Goal: Task Accomplishment & Management: Use online tool/utility

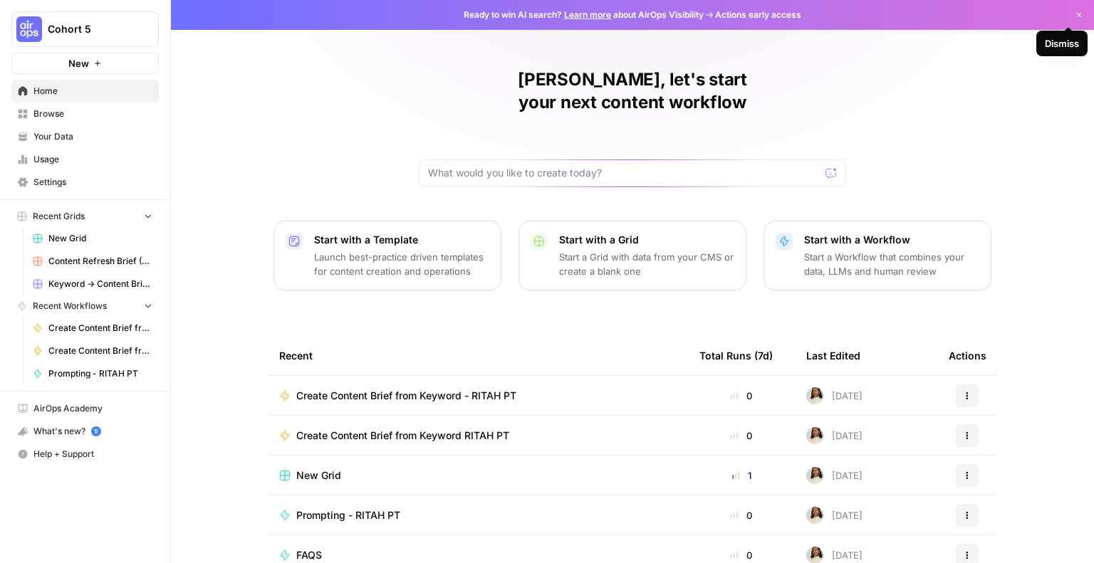
click at [1075, 14] on icon "button" at bounding box center [1079, 15] width 9 height 9
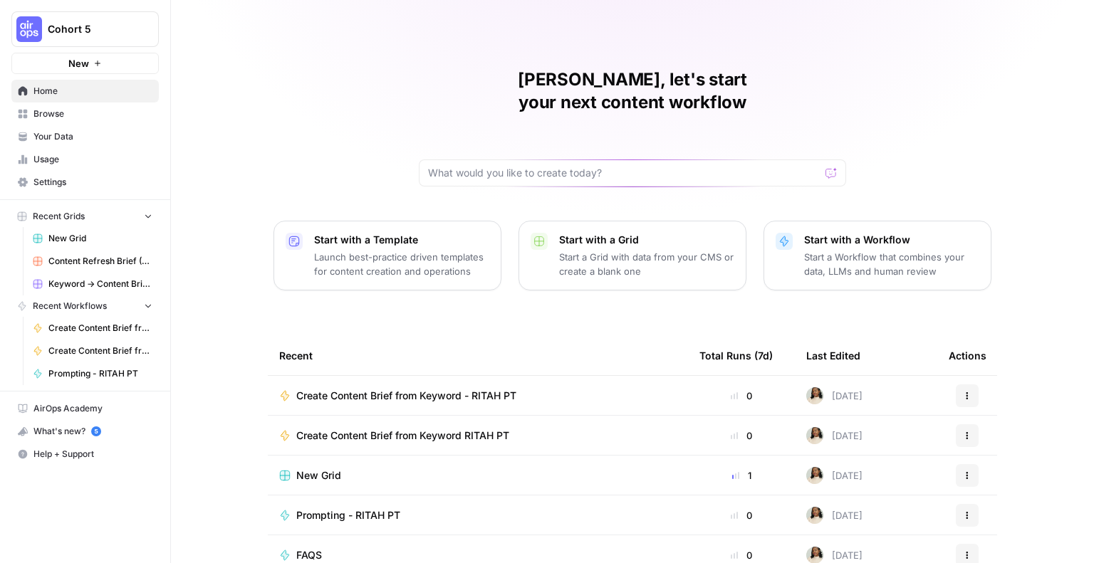
scroll to position [91, 0]
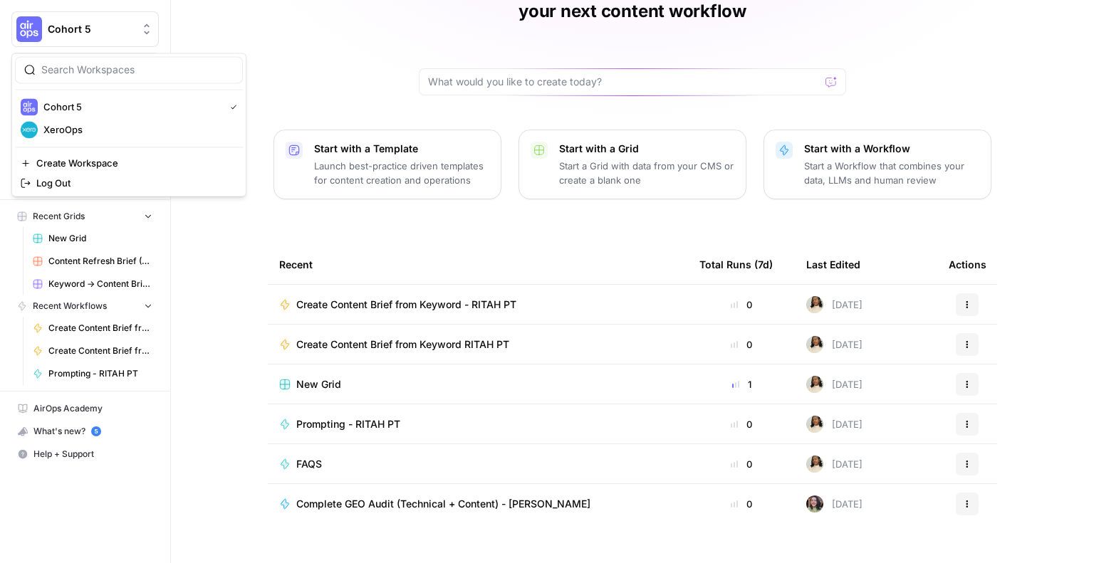
click at [142, 38] on button "Cohort 5" at bounding box center [84, 29] width 147 height 36
click at [335, 298] on span "Create Content Brief from Keyword - RITAH PT" at bounding box center [406, 305] width 220 height 14
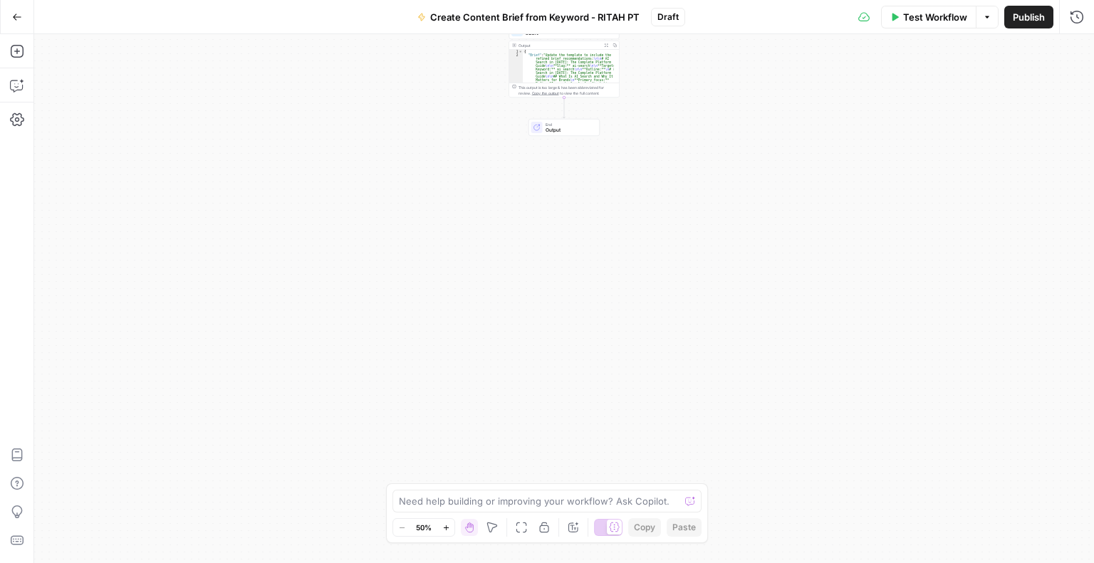
click at [14, 23] on button "Go Back" at bounding box center [17, 17] width 26 height 26
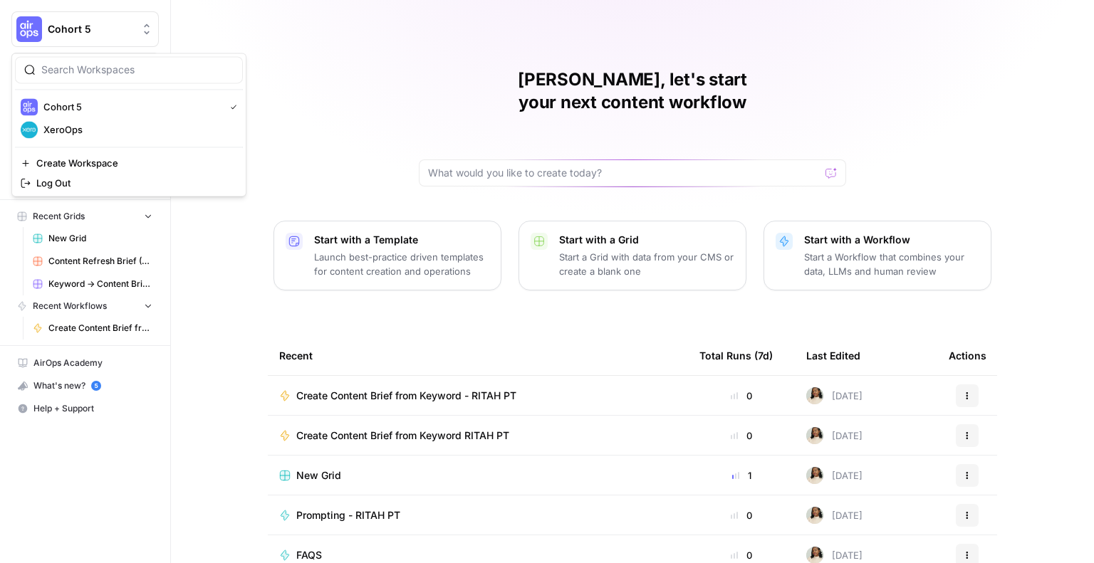
click at [110, 25] on span "Cohort 5" at bounding box center [91, 29] width 86 height 14
click at [88, 162] on span "Create Workspace" at bounding box center [133, 163] width 195 height 14
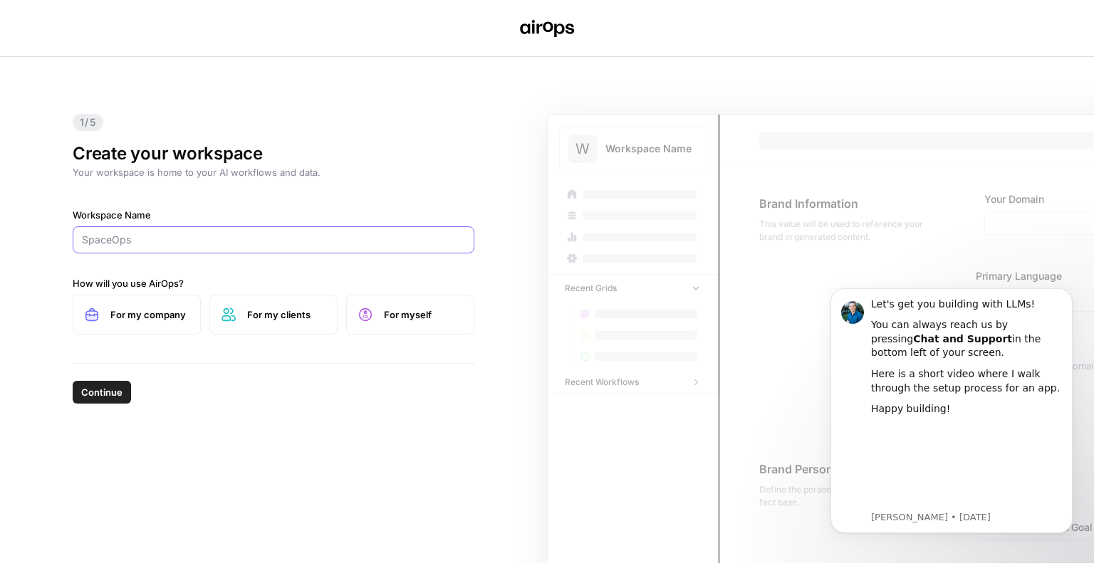
click at [140, 236] on input "Workspace Name" at bounding box center [273, 240] width 383 height 14
click at [416, 313] on span "For myself" at bounding box center [423, 315] width 78 height 14
click at [179, 243] on input "Workspace Name" at bounding box center [273, 240] width 383 height 14
type input "Marie test"
click at [103, 393] on span "Continue" at bounding box center [101, 392] width 41 height 14
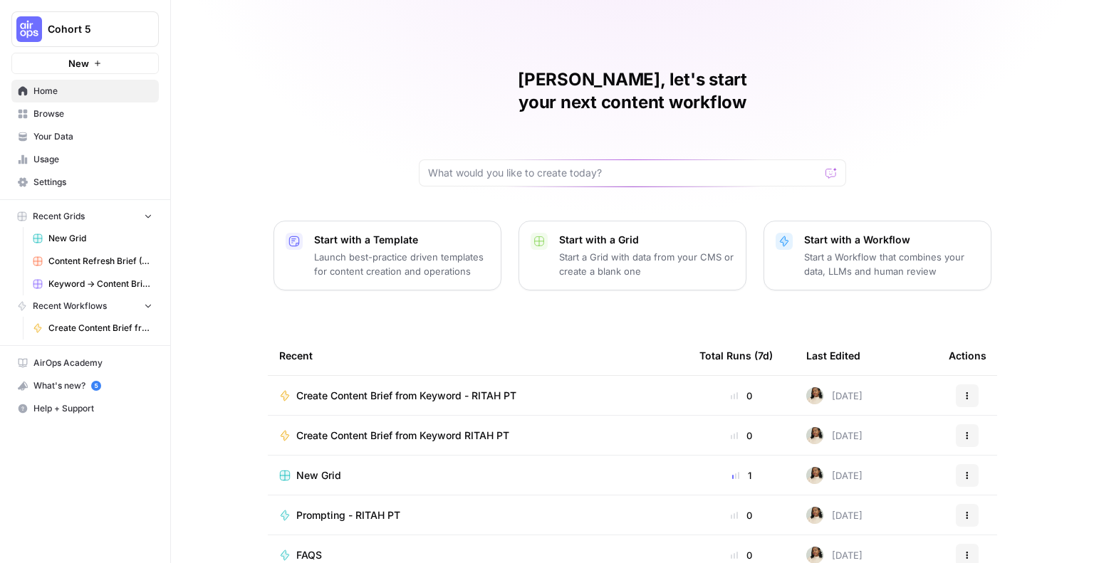
click at [82, 138] on span "Your Data" at bounding box center [92, 136] width 119 height 13
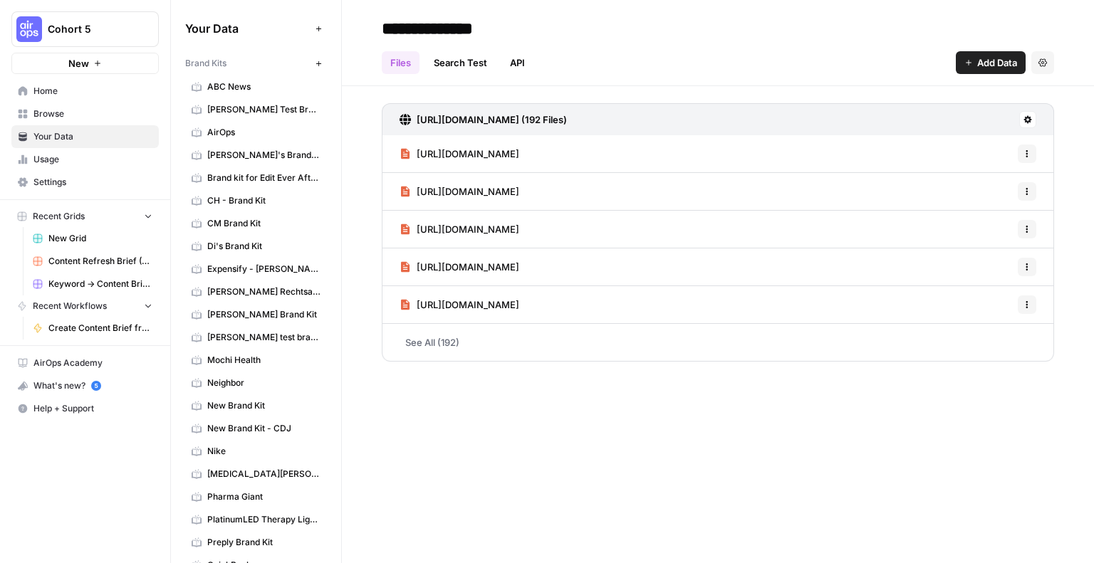
click at [239, 81] on span "ABC News" at bounding box center [263, 86] width 113 height 13
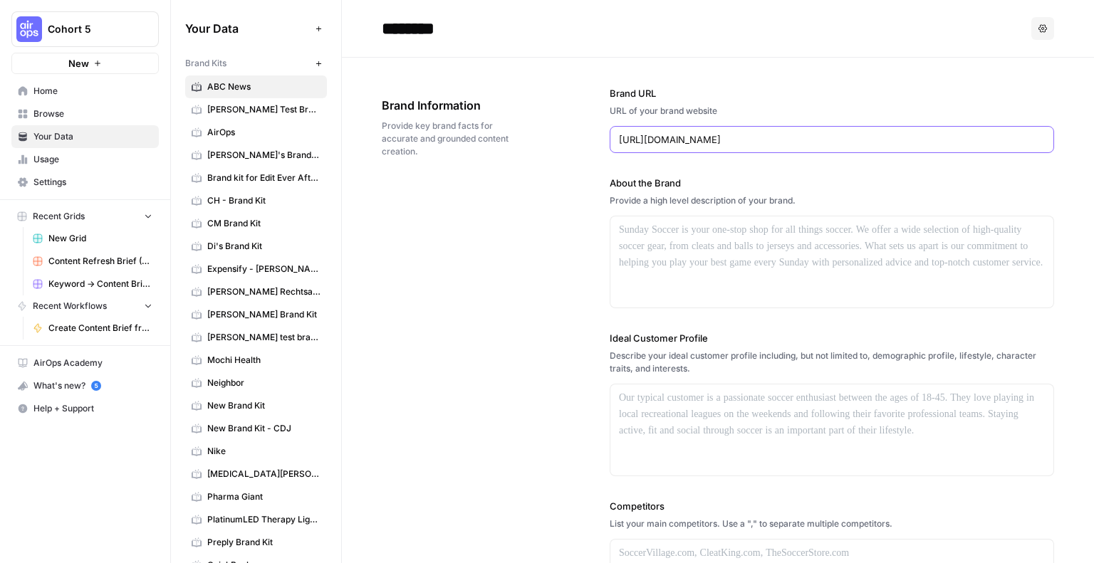
click at [661, 137] on input "[URL][DOMAIN_NAME]" at bounding box center [832, 139] width 426 height 14
click at [310, 57] on button "New" at bounding box center [318, 63] width 17 height 17
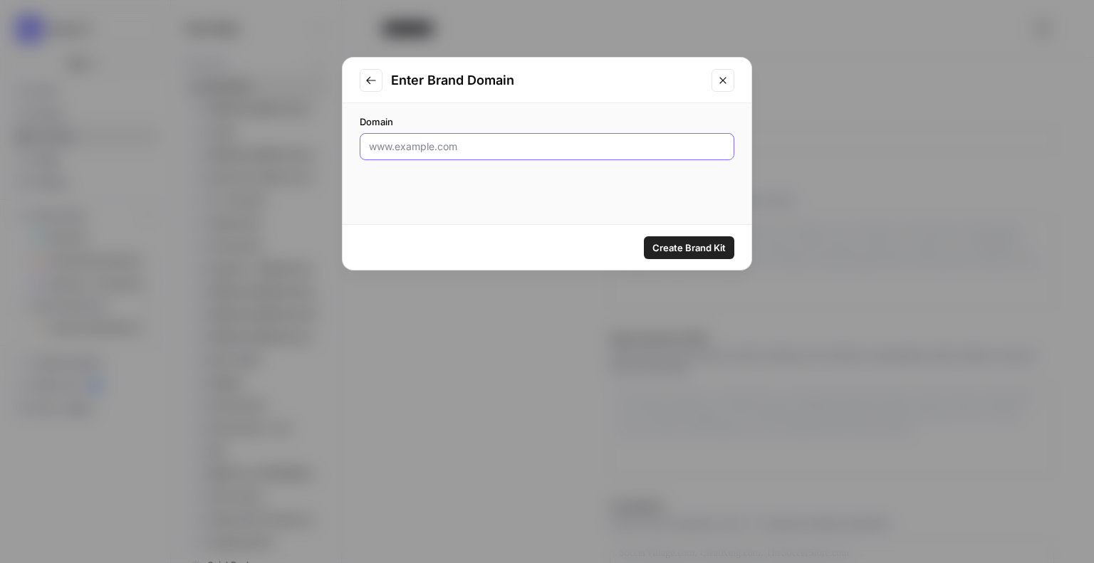
click at [466, 149] on input "Domain" at bounding box center [547, 147] width 356 height 14
paste input "[URL][DOMAIN_NAME]"
type input "[URL][DOMAIN_NAME]"
click at [687, 250] on span "Create Brand Kit" at bounding box center [688, 248] width 73 height 14
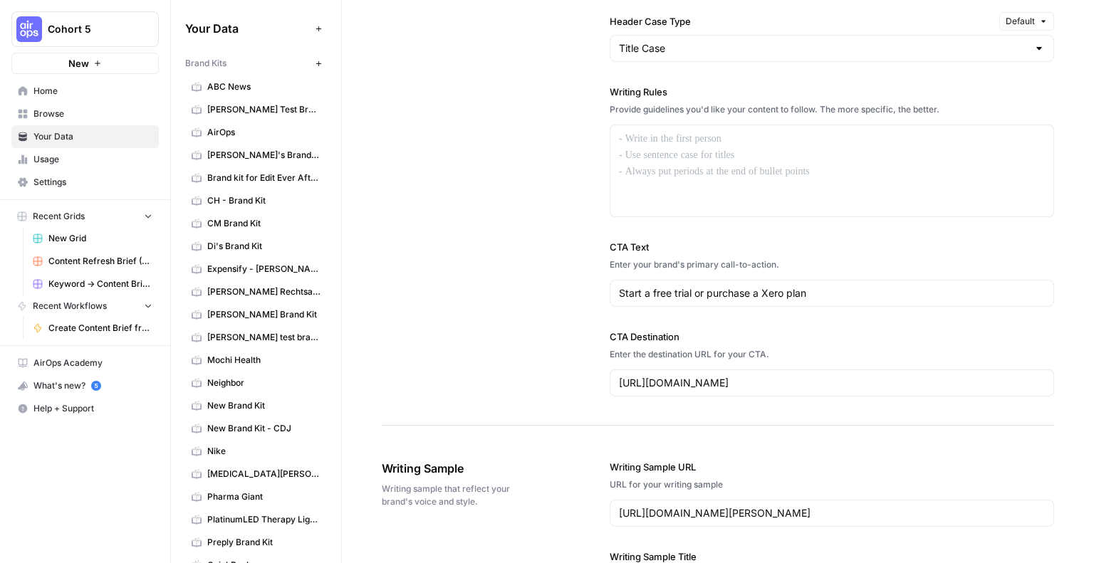
scroll to position [1217, 0]
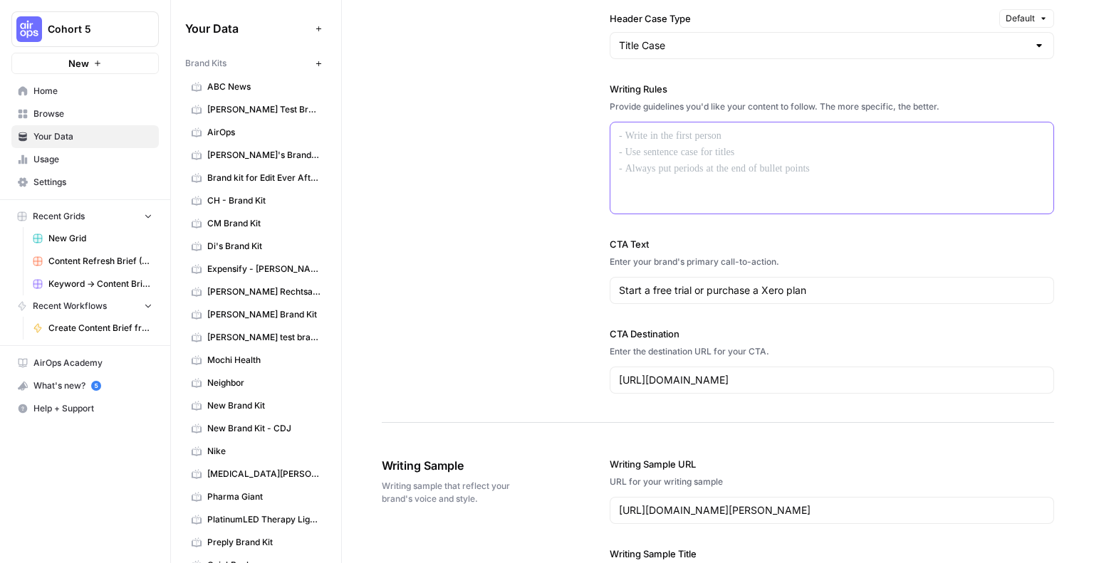
click at [685, 158] on div at bounding box center [831, 168] width 443 height 91
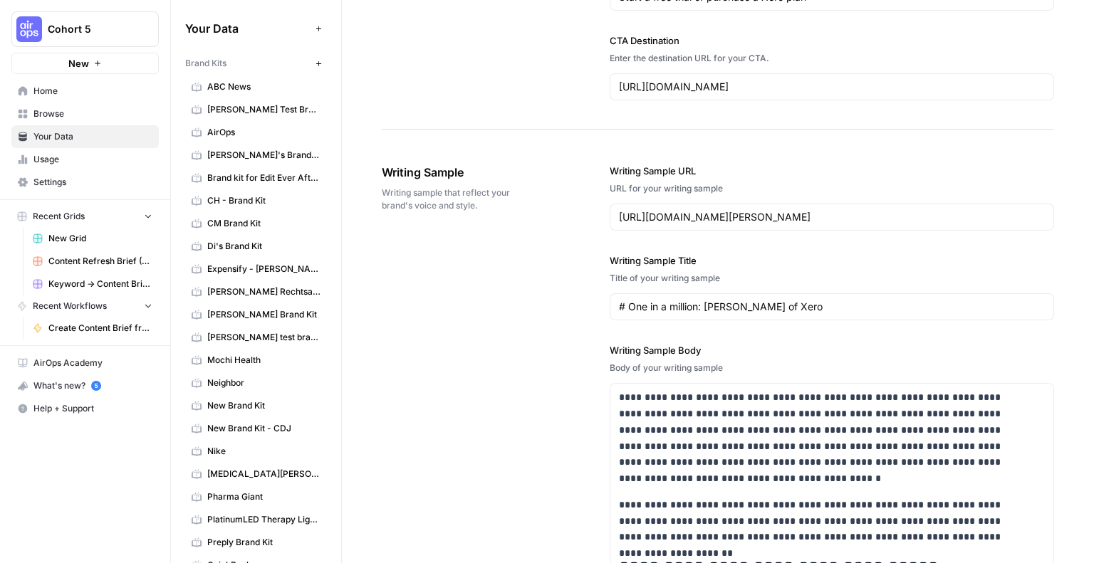
scroll to position [1513, 0]
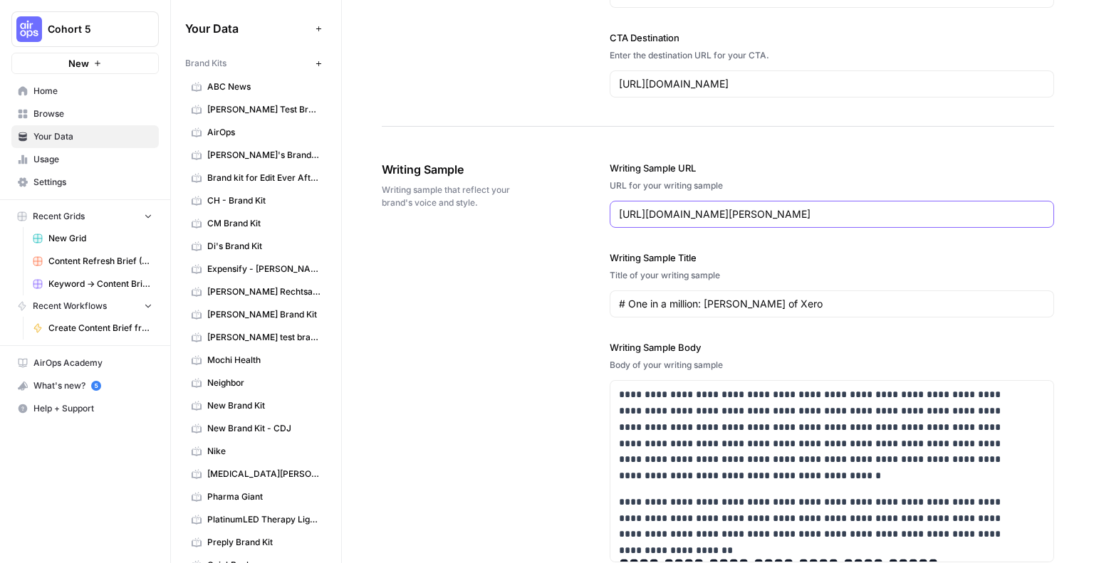
click at [754, 207] on input "[URL][DOMAIN_NAME][PERSON_NAME]" at bounding box center [832, 214] width 426 height 14
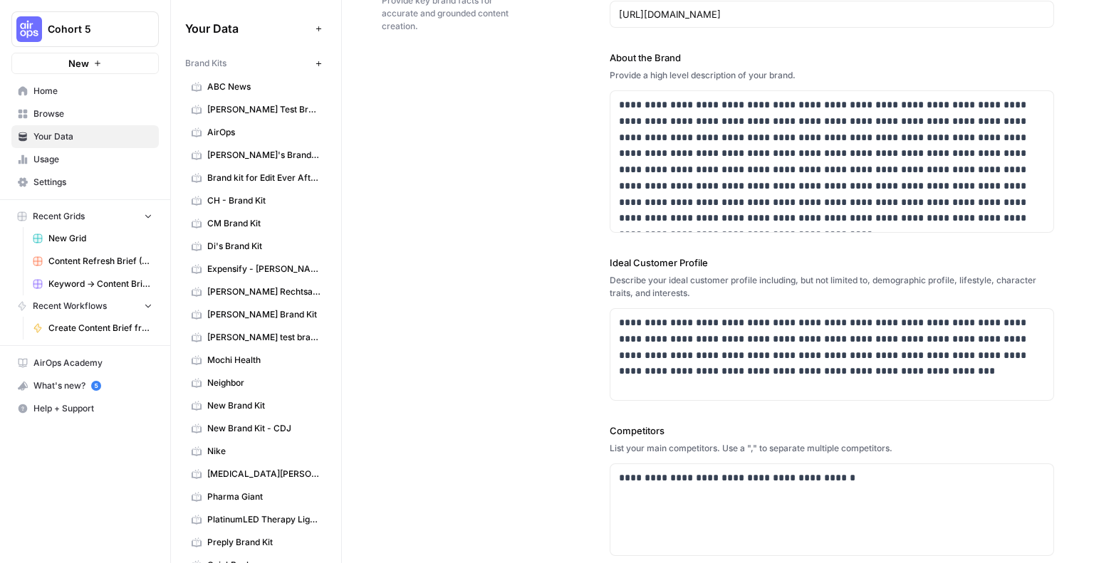
scroll to position [0, 0]
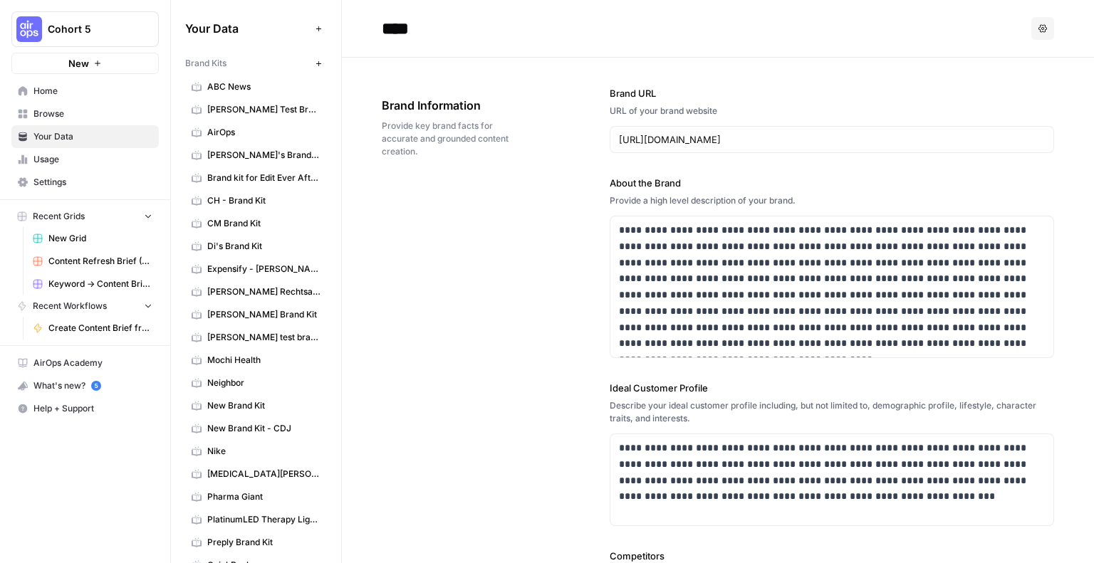
click at [1037, 32] on button "Options" at bounding box center [1042, 28] width 23 height 23
click at [995, 65] on span "Regenerate" at bounding box center [1003, 62] width 46 height 14
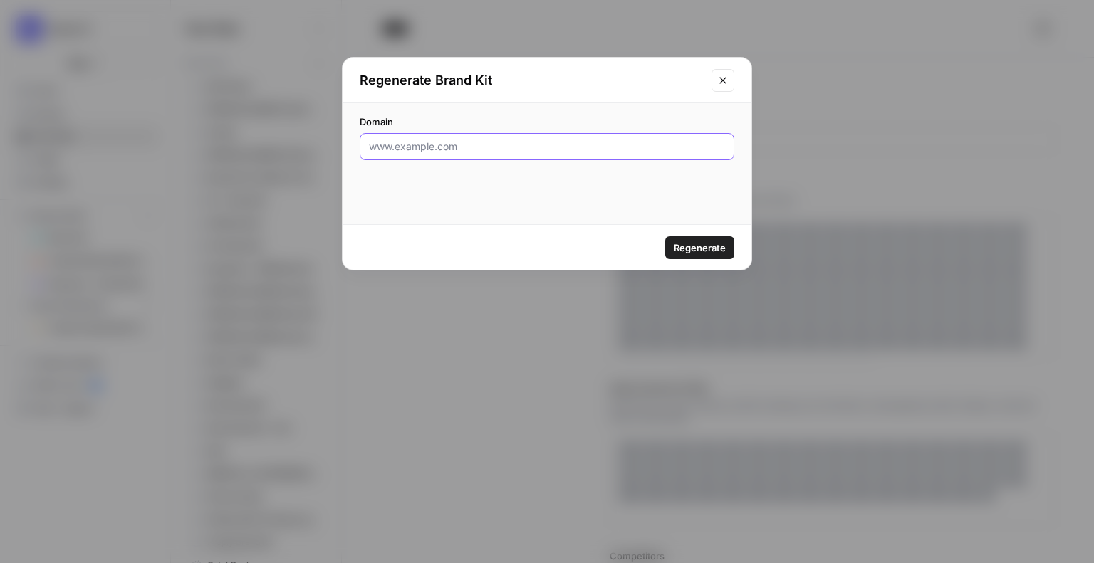
click at [448, 153] on input "Domain" at bounding box center [547, 147] width 356 height 14
paste input "[URL][DOMAIN_NAME]"
type input "[URL][DOMAIN_NAME]"
click at [715, 250] on span "Regenerate" at bounding box center [700, 248] width 52 height 14
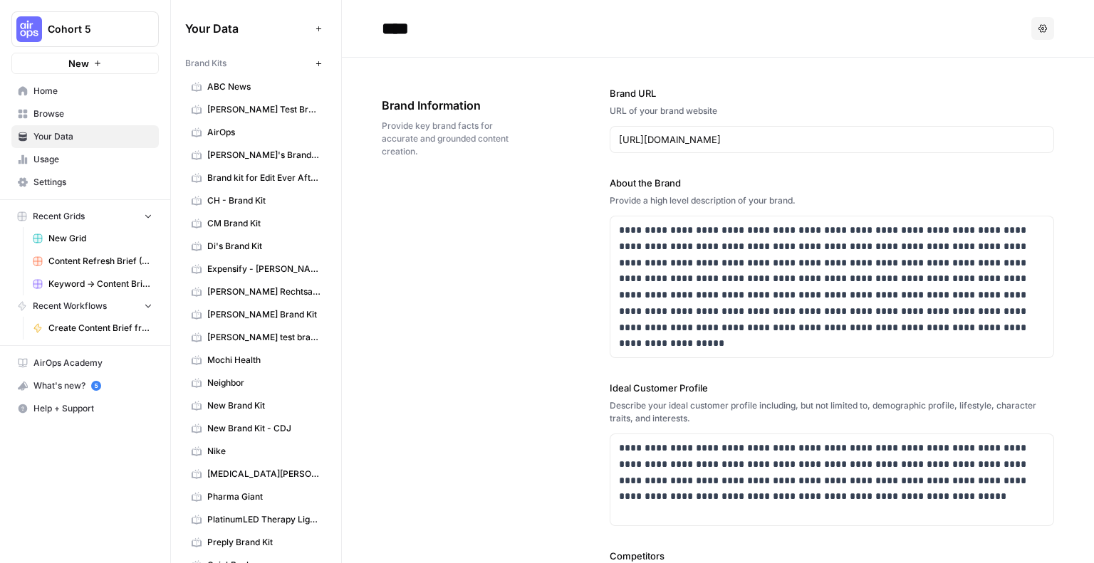
type input "Start a free trial"
type input "[URL][DOMAIN_NAME]"
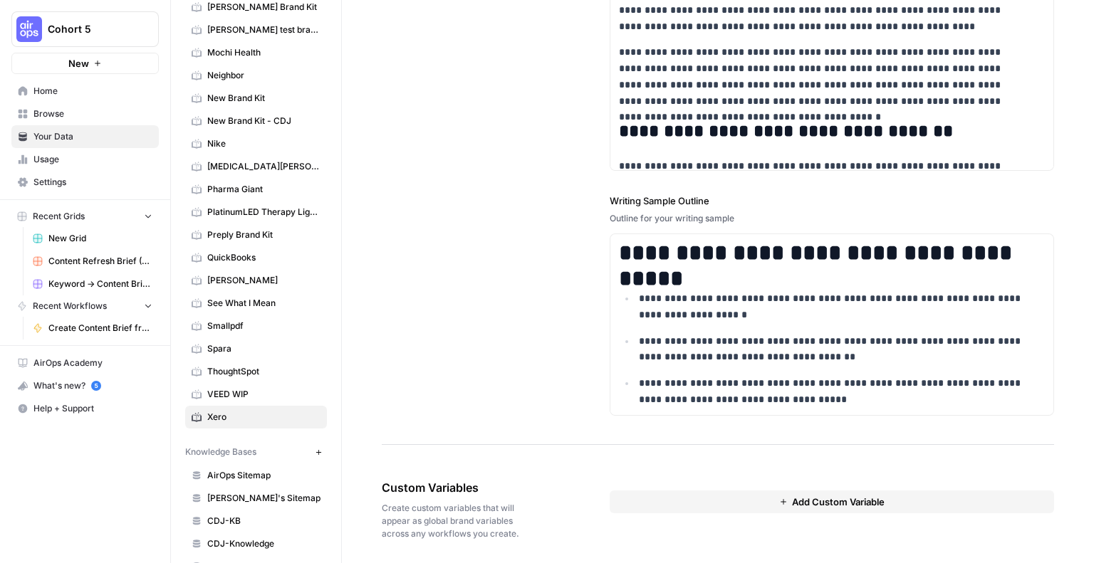
scroll to position [311, 0]
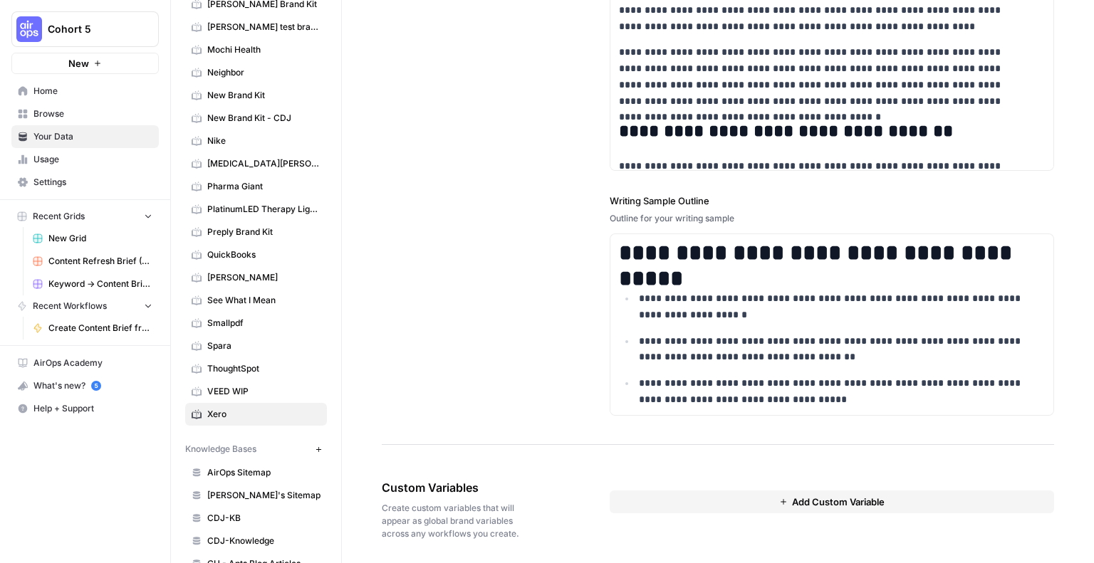
click at [229, 249] on span "QuickBooks" at bounding box center [263, 255] width 113 height 13
